Goal: Transaction & Acquisition: Download file/media

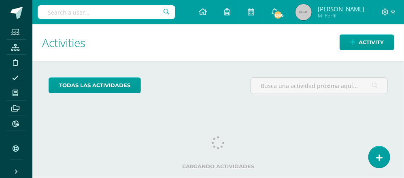
click at [60, 12] on input "text" at bounding box center [107, 12] width 138 height 14
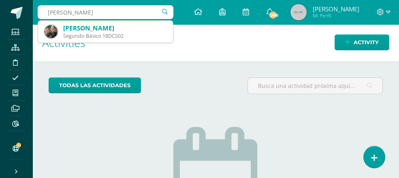
type input "diego fernando cervantes"
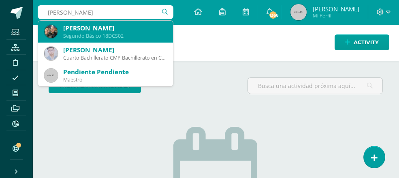
click at [93, 31] on div "Diego Fernando Cervantes Secaida" at bounding box center [114, 28] width 103 height 8
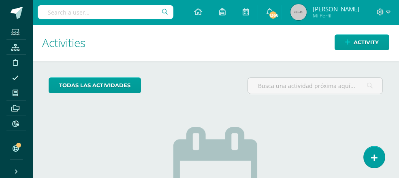
click at [93, 31] on h1 "Activities" at bounding box center [215, 42] width 347 height 37
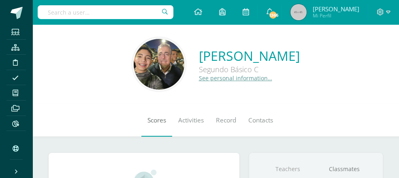
click at [147, 119] on span "Scores" at bounding box center [156, 120] width 19 height 8
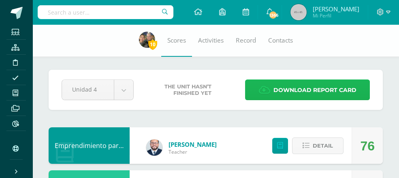
click at [306, 86] on span "Download report card" at bounding box center [314, 90] width 83 height 20
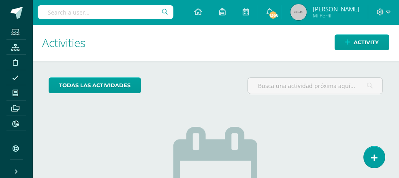
click at [60, 10] on input "text" at bounding box center [106, 12] width 136 height 14
type input "MATEO BARRIOS"
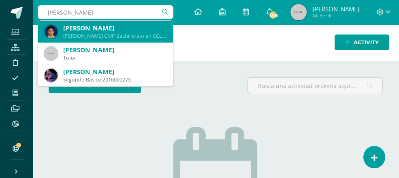
click at [96, 36] on div "Quinto Bachillerato CMP Bachillerato en CCLL con Orientación en Computación 21M…" at bounding box center [114, 35] width 103 height 7
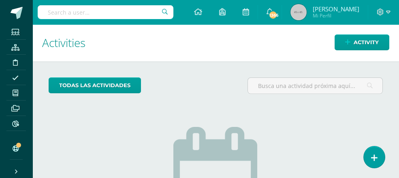
click at [96, 36] on h1 "Activities" at bounding box center [215, 42] width 347 height 37
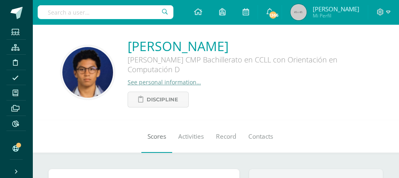
click at [150, 138] on span "Scores" at bounding box center [156, 136] width 19 height 8
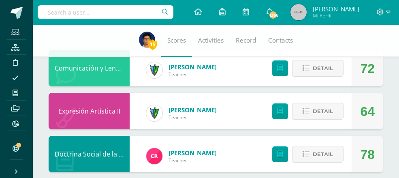
scroll to position [95, 0]
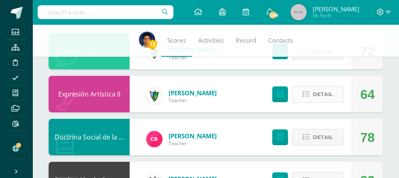
click at [324, 91] on span "Detail" at bounding box center [322, 94] width 20 height 15
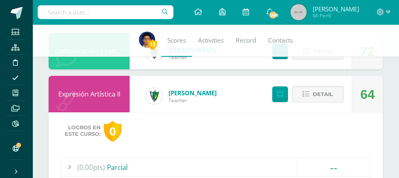
drag, startPoint x: 398, startPoint y: 34, endPoint x: 397, endPoint y: 53, distance: 19.5
click at [397, 53] on div "15 Mateo Barrios 21MBL01 Scores Activities Record Contacts" at bounding box center [199, 40] width 399 height 32
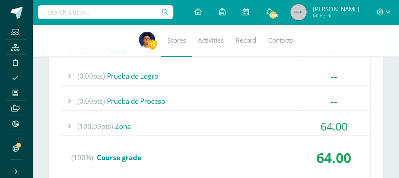
scroll to position [215, 0]
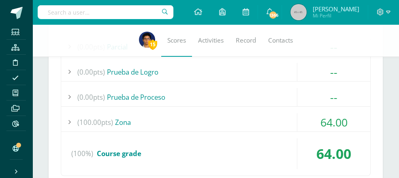
drag, startPoint x: 398, startPoint y: 41, endPoint x: 400, endPoint y: 48, distance: 6.7
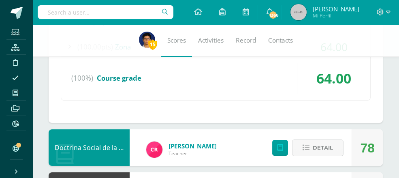
scroll to position [0, 0]
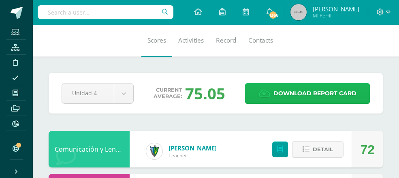
click at [303, 90] on span "Download report card" at bounding box center [314, 93] width 83 height 20
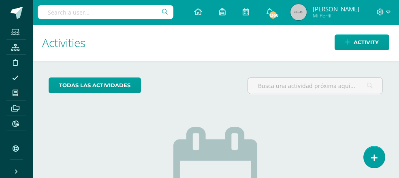
click at [51, 17] on input "text" at bounding box center [106, 12] width 136 height 14
type input "WESLEY"
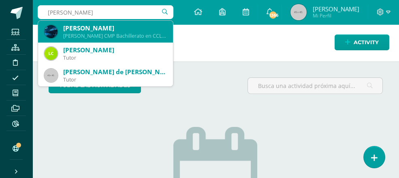
click at [105, 31] on div "Wesley Fernando Orellana Maldonado" at bounding box center [114, 28] width 103 height 8
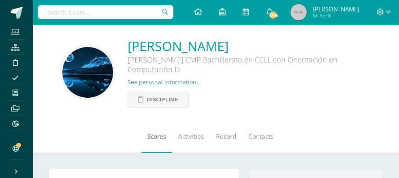
click at [149, 136] on span "Scores" at bounding box center [156, 136] width 19 height 8
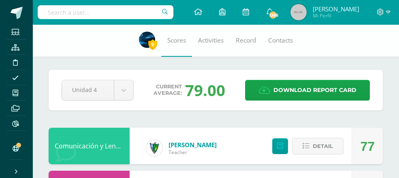
click at [150, 138] on div "[PERSON_NAME] Teacher" at bounding box center [181, 148] width 87 height 36
